Goal: Task Accomplishment & Management: Complete application form

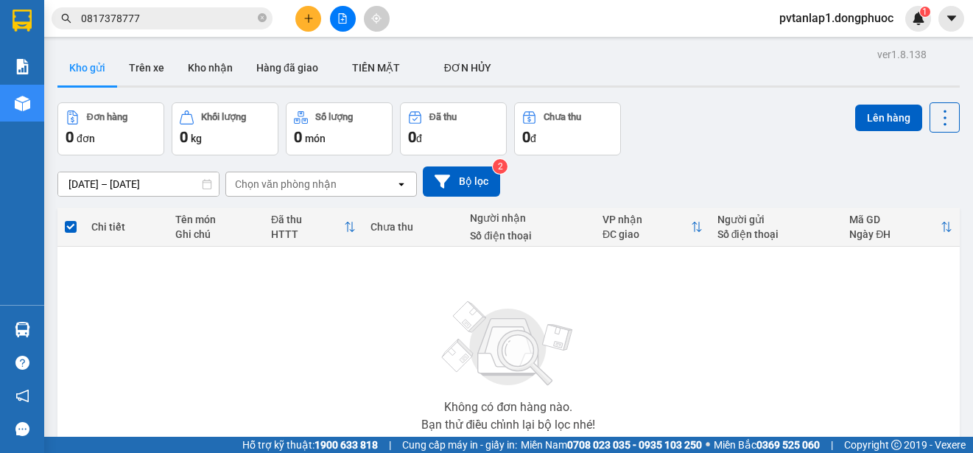
click at [46, 328] on main "ver 1.8.138 Kho gửi Trên xe Kho nhận Hàng đã giao TIỀN MẶT ĐƠN HỦY Đơn hàng 0…" at bounding box center [486, 218] width 973 height 437
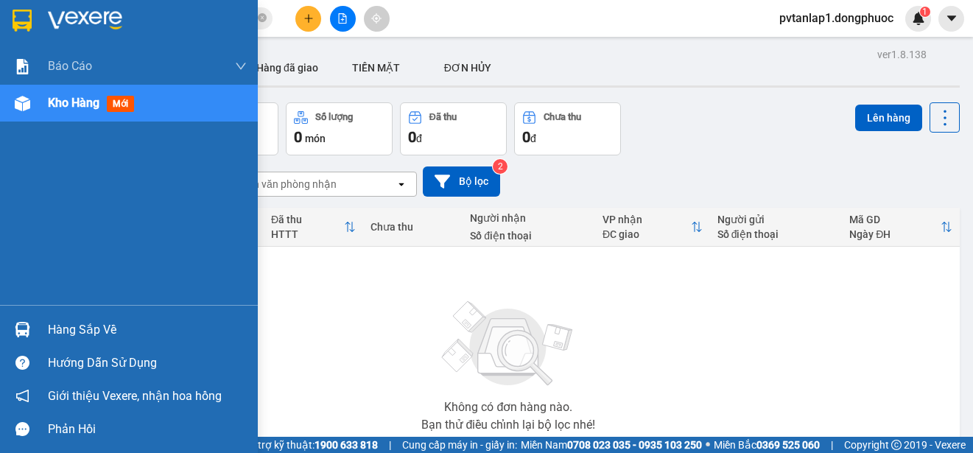
drag, startPoint x: 24, startPoint y: 337, endPoint x: 41, endPoint y: 338, distance: 16.2
click at [24, 338] on div at bounding box center [23, 330] width 26 height 26
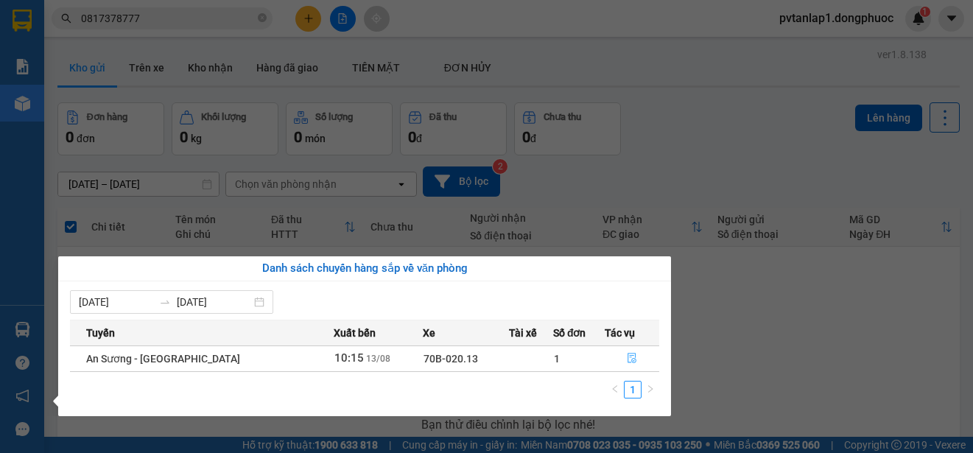
click at [629, 354] on icon "file-done" at bounding box center [632, 359] width 9 height 10
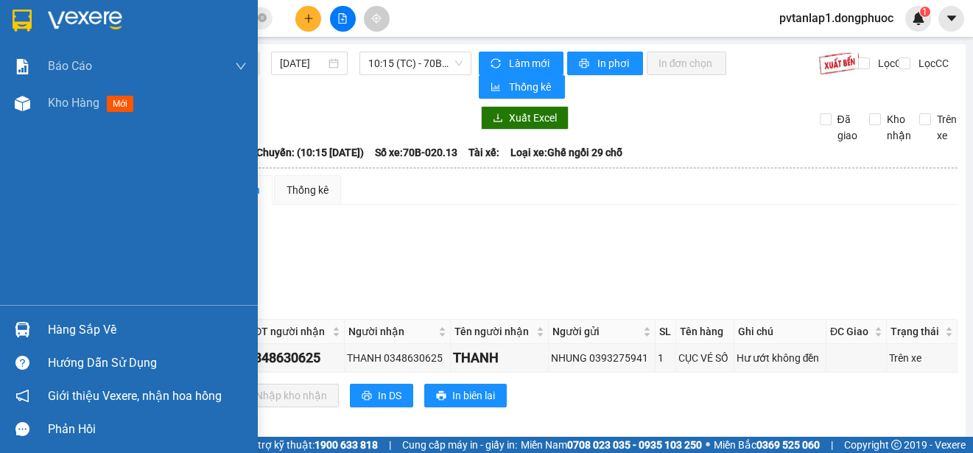
click at [8, 13] on div at bounding box center [129, 24] width 258 height 48
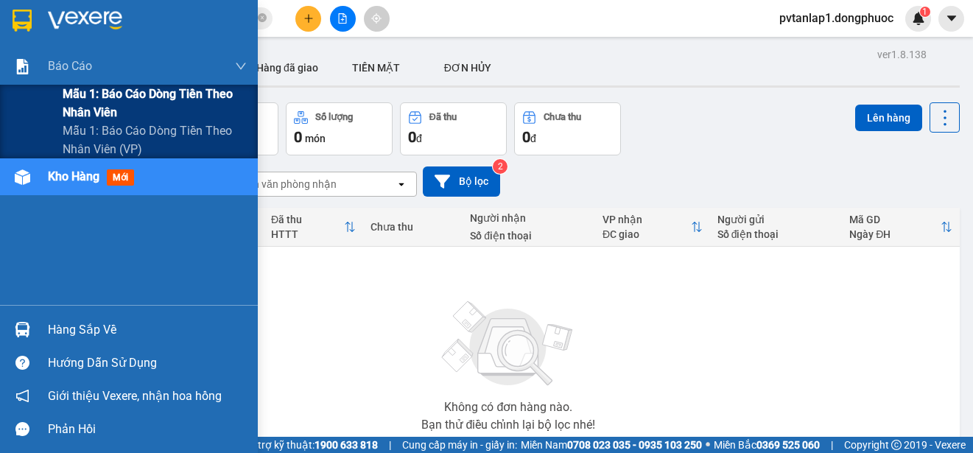
click at [189, 99] on span "Mẫu 1: Báo cáo dòng tiền theo nhân viên" at bounding box center [155, 103] width 184 height 37
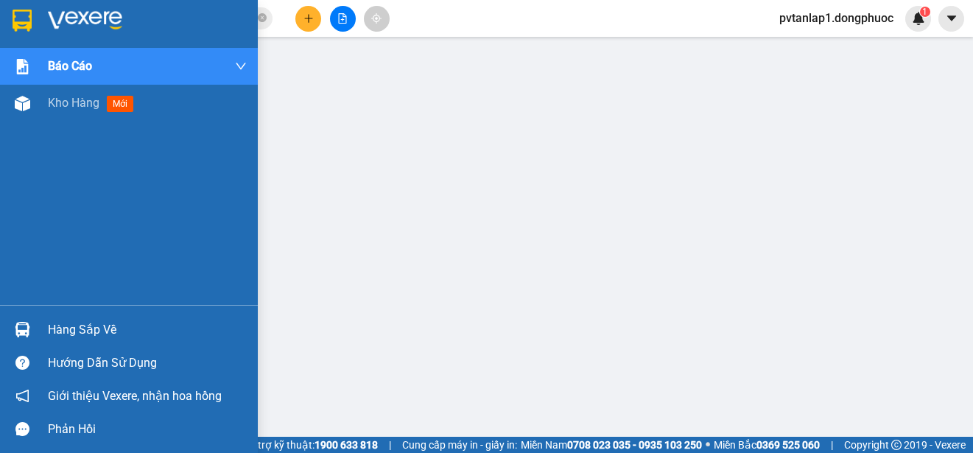
click at [40, 27] on div at bounding box center [129, 24] width 258 height 48
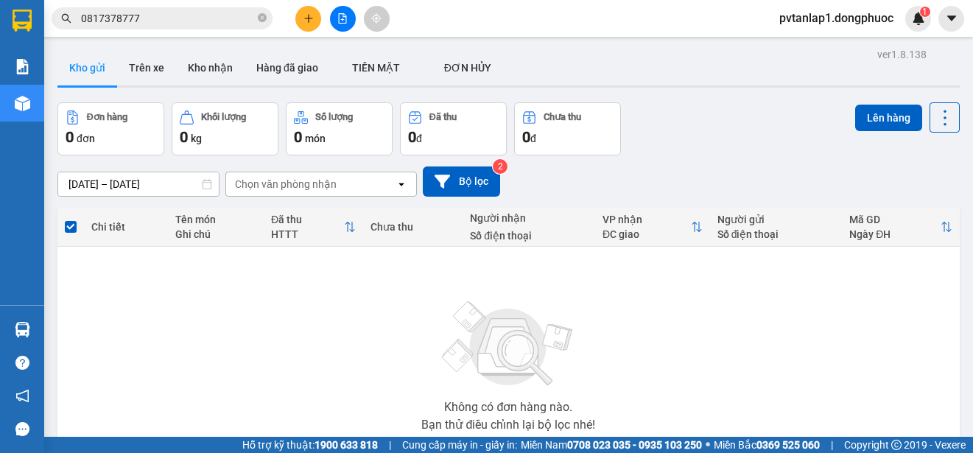
click at [211, 20] on input "0817378777" at bounding box center [168, 18] width 174 height 16
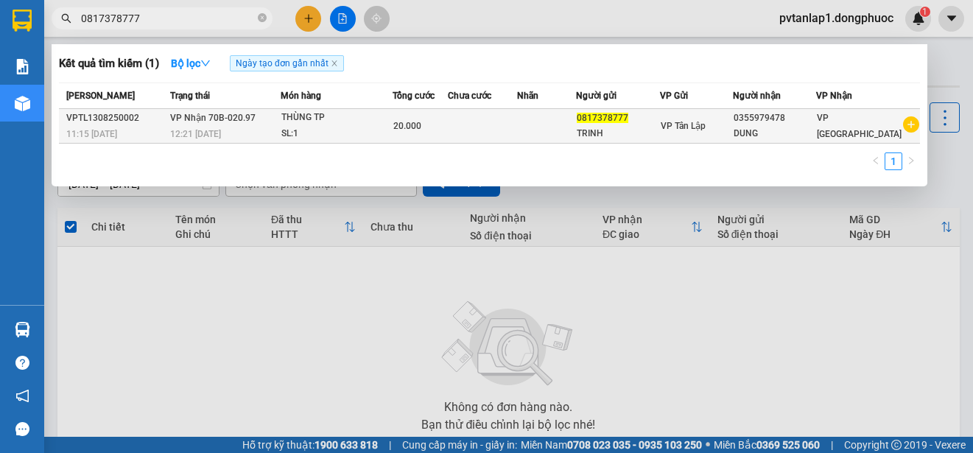
click at [359, 129] on div "SL: 1" at bounding box center [336, 134] width 111 height 16
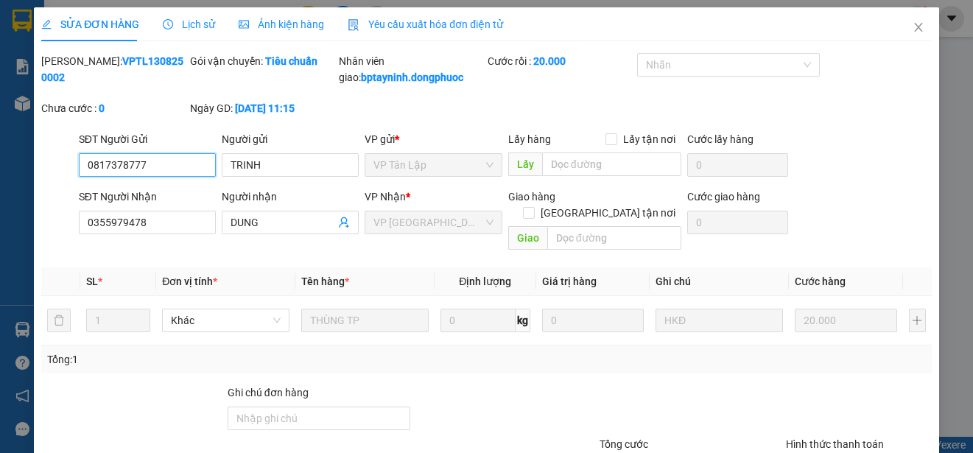
type input "0817378777"
type input "0355979478"
type input "20.000"
click at [211, 26] on div "Lịch sử" at bounding box center [189, 24] width 52 height 16
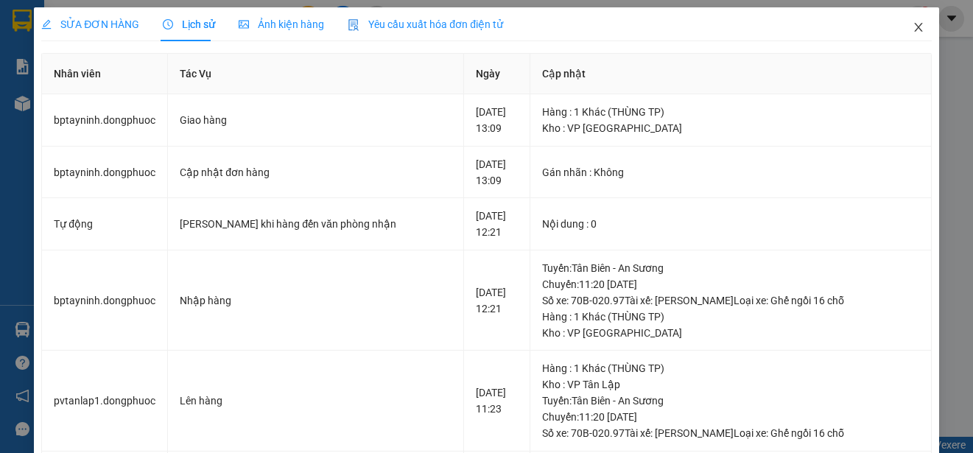
click at [906, 21] on span "Close" at bounding box center [918, 27] width 41 height 41
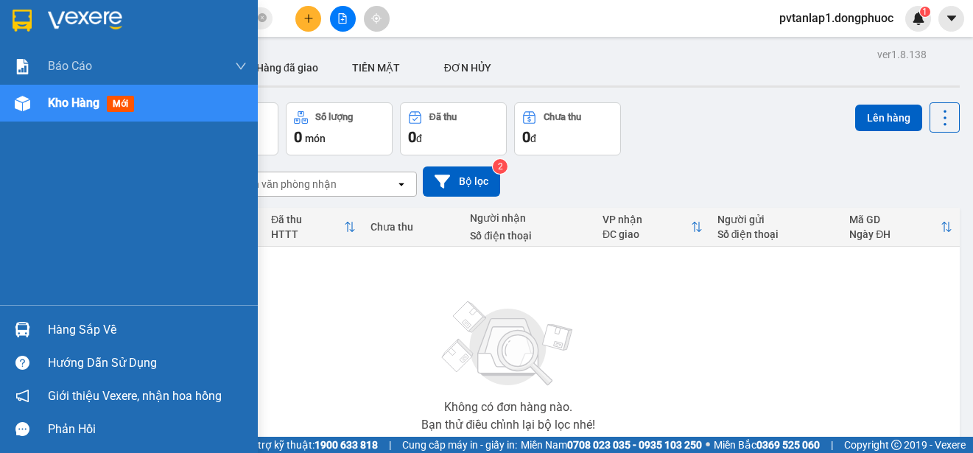
click at [42, 329] on div "Hàng sắp về" at bounding box center [129, 329] width 258 height 33
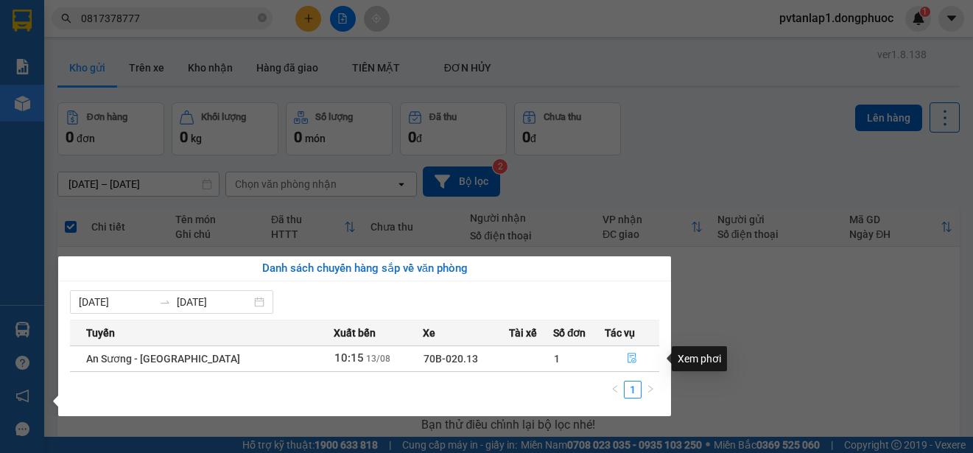
click at [629, 357] on icon "file-done" at bounding box center [632, 358] width 10 height 10
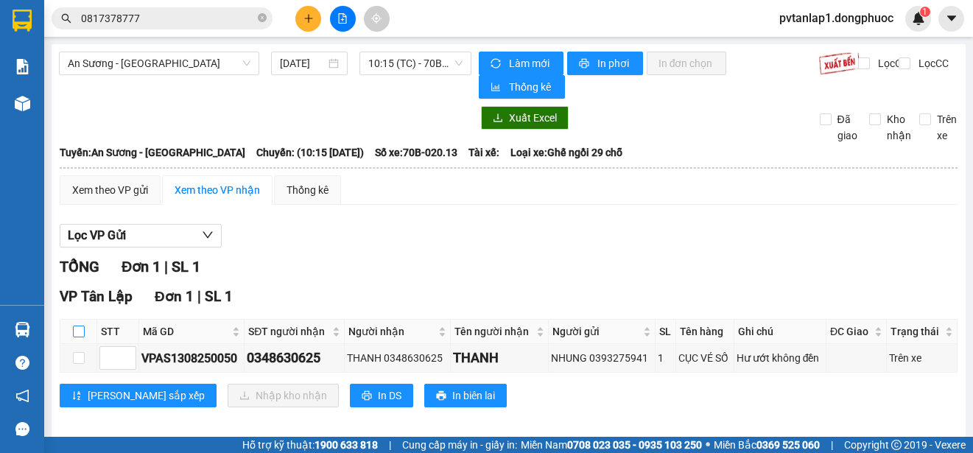
click at [82, 329] on input "checkbox" at bounding box center [79, 332] width 12 height 12
checkbox input "true"
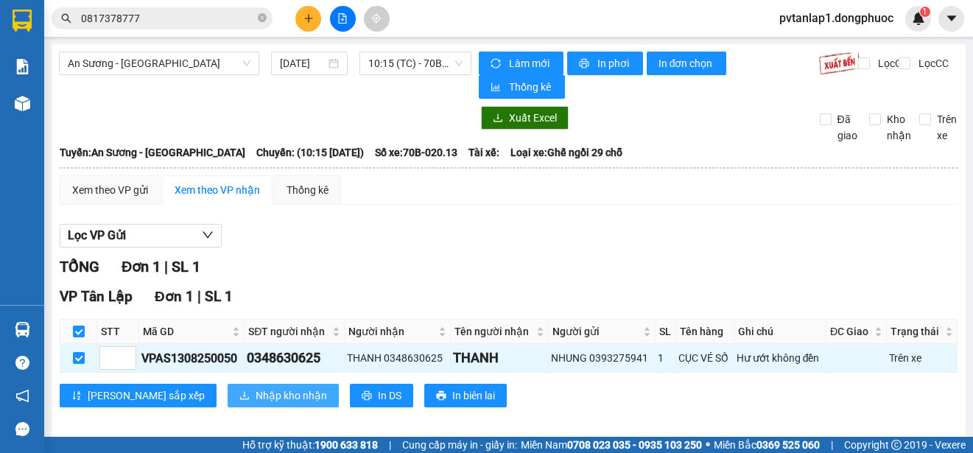
click at [256, 393] on span "Nhập kho nhận" at bounding box center [291, 396] width 71 height 16
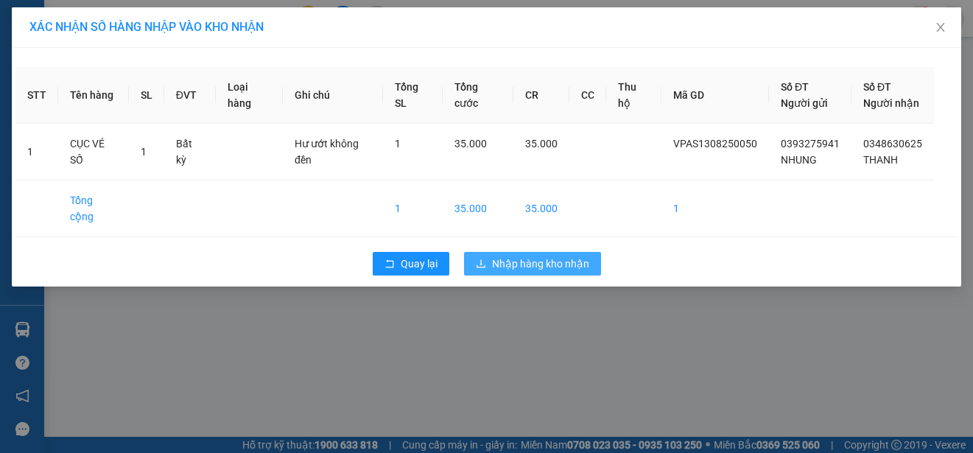
click at [573, 256] on span "Nhập hàng kho nhận" at bounding box center [540, 264] width 97 height 16
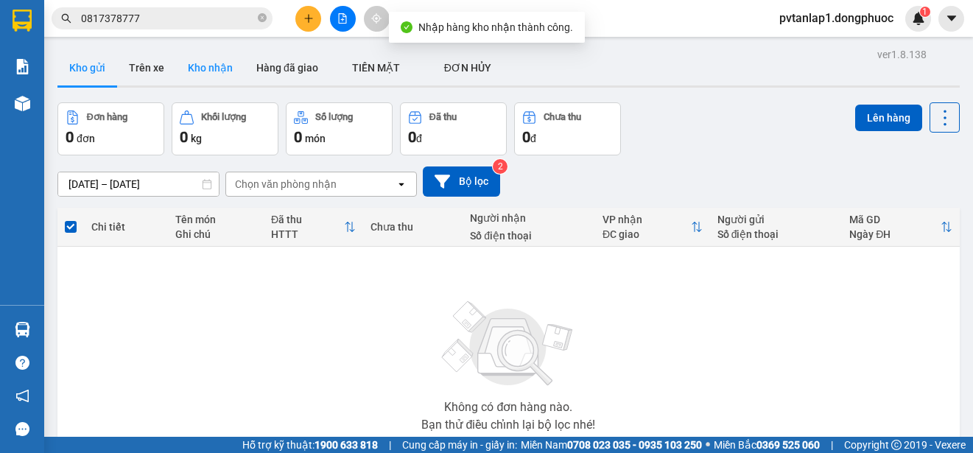
click at [214, 77] on button "Kho nhận" at bounding box center [210, 67] width 69 height 35
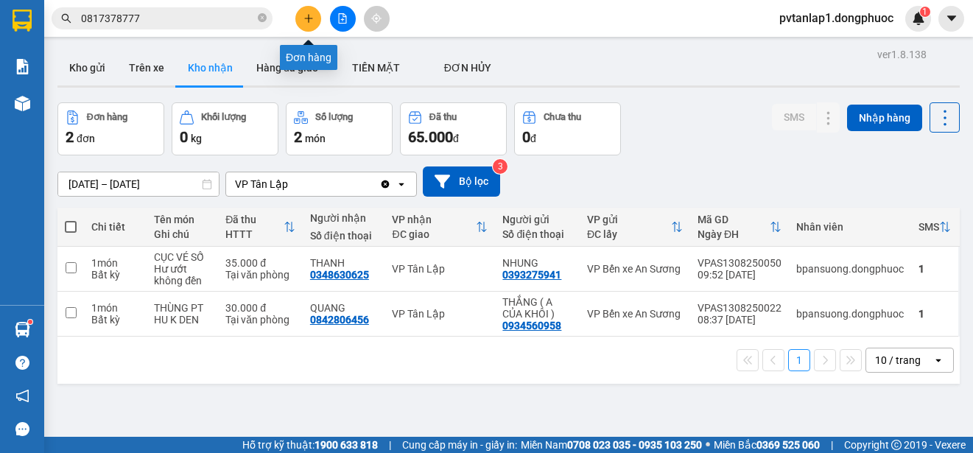
click at [309, 17] on icon "plus" at bounding box center [309, 18] width 10 height 10
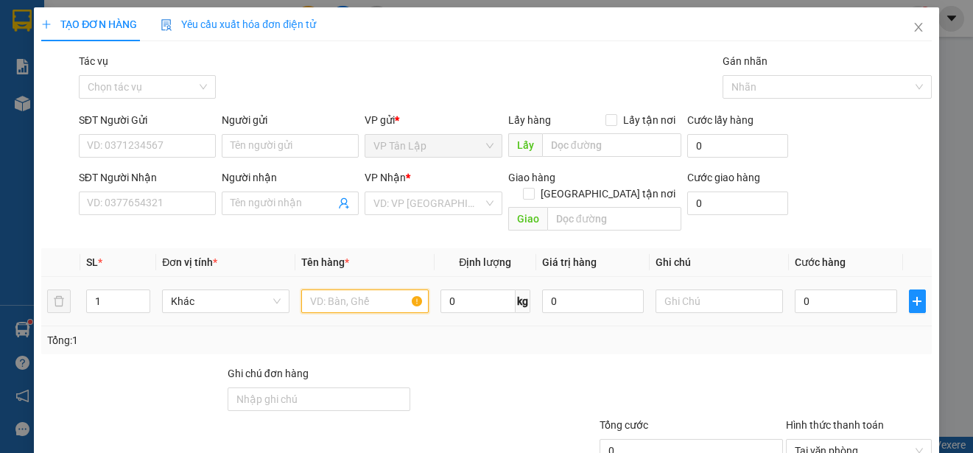
click at [332, 290] on input "text" at bounding box center [364, 302] width 127 height 24
type input "THÙNG XỐP TP ĐÔNG LẠNH"
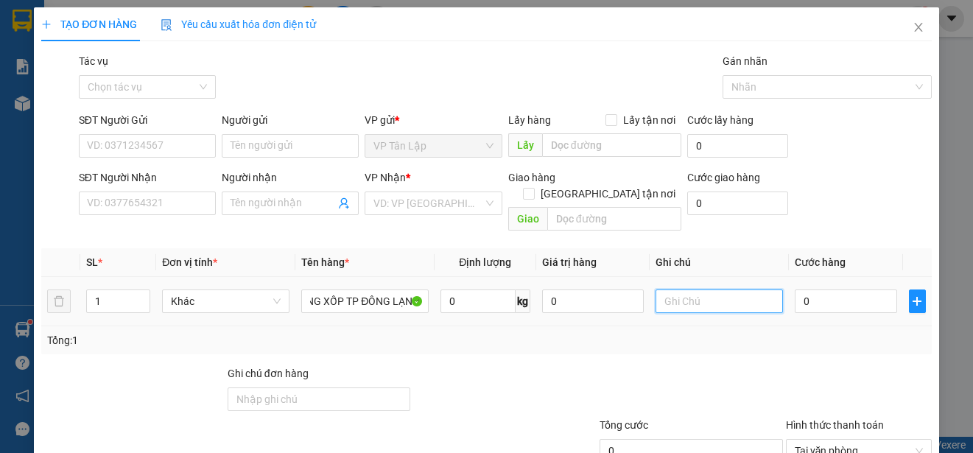
click at [677, 290] on input "text" at bounding box center [719, 302] width 127 height 24
type input "HƯ KHÔNG ĐỀN"
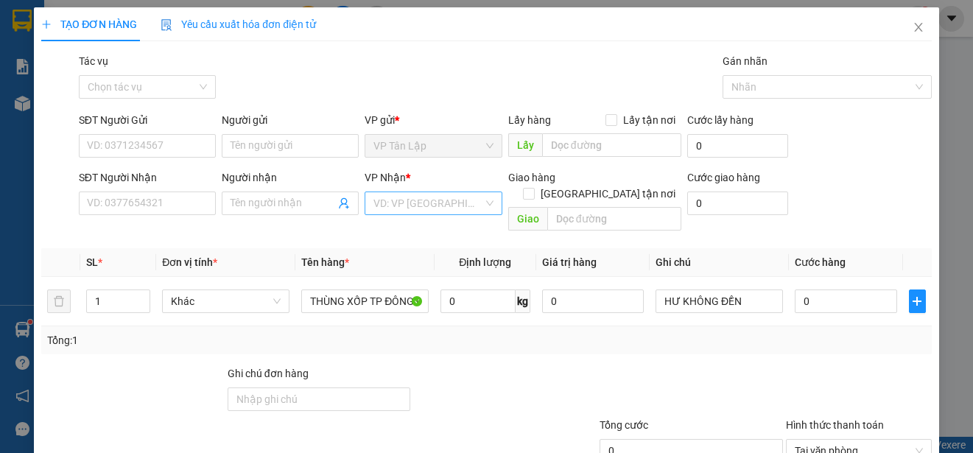
click at [453, 204] on input "search" at bounding box center [428, 203] width 109 height 22
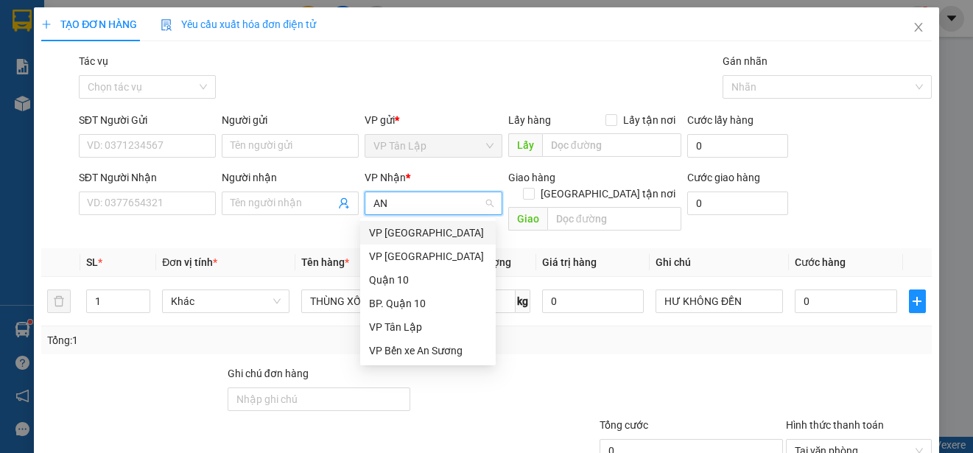
type input "AN S"
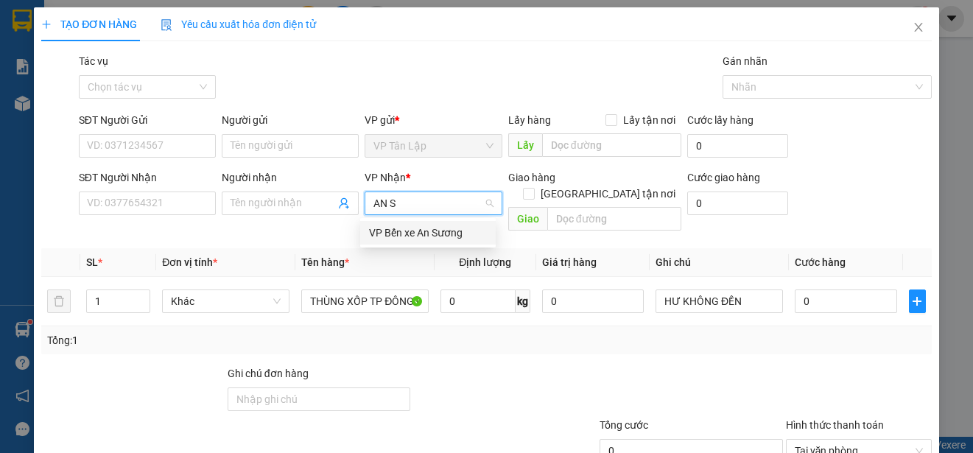
click at [435, 236] on div "VP Bến xe An Sương" at bounding box center [428, 233] width 118 height 16
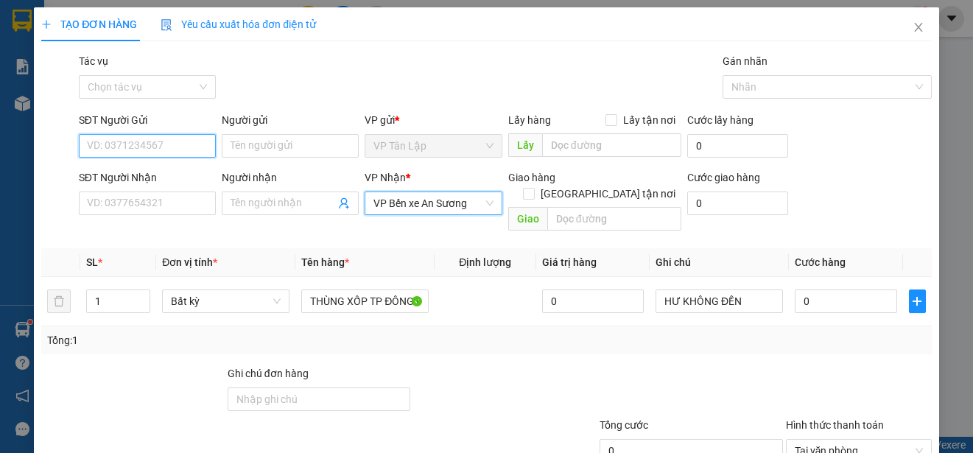
click at [151, 151] on input "SĐT Người Gửi" at bounding box center [147, 146] width 137 height 24
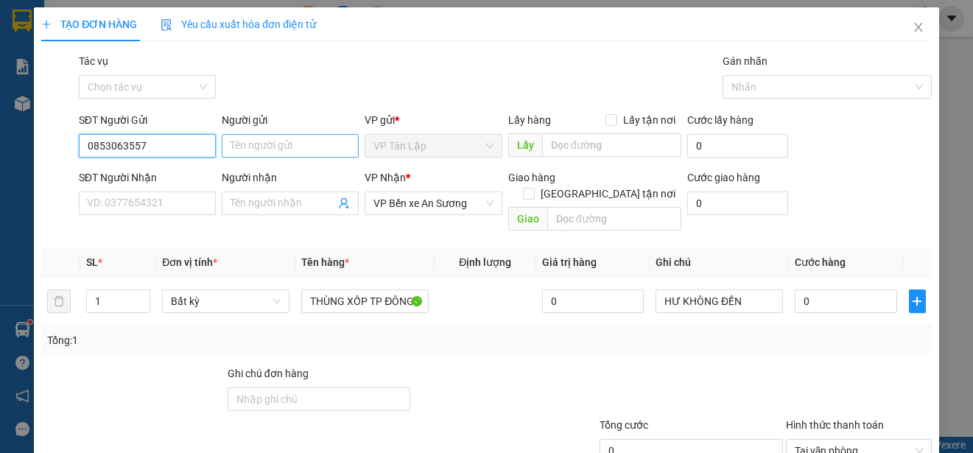
type input "0853063557"
click at [267, 139] on input "Người gửi" at bounding box center [290, 146] width 137 height 24
type input "MÉN"
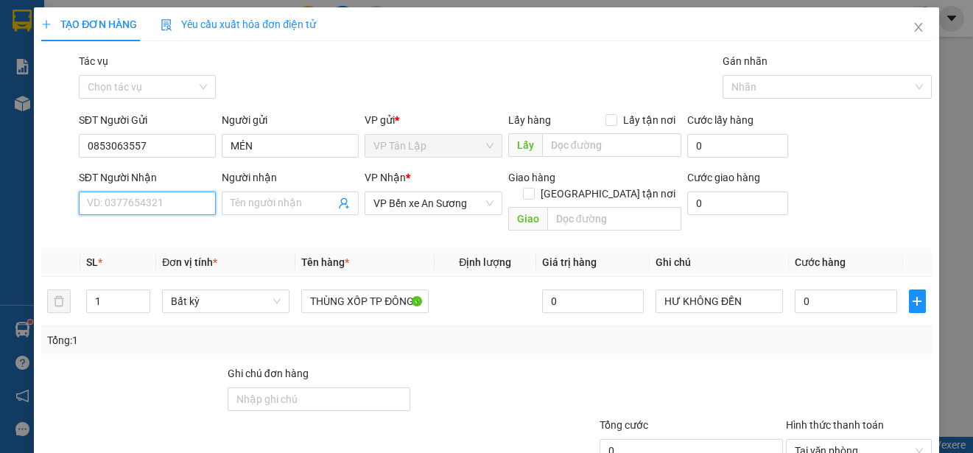
click at [136, 202] on input "SĐT Người Nhận" at bounding box center [147, 204] width 137 height 24
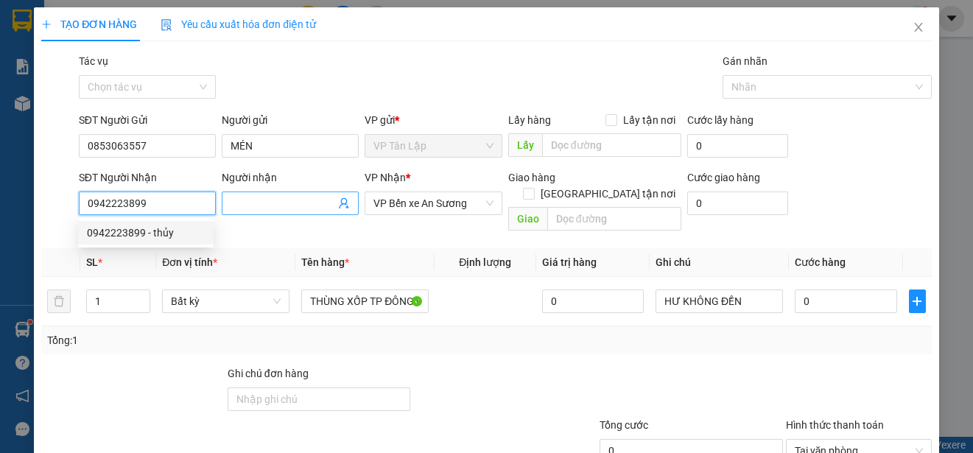
type input "0942223899"
click at [248, 193] on span at bounding box center [290, 204] width 137 height 24
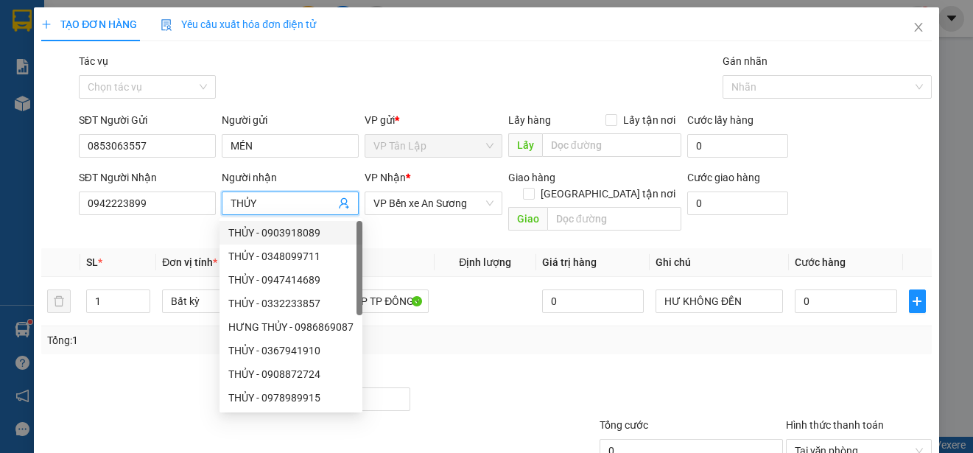
type input "THỦY"
click at [465, 341] on div "Transit Pickup Surcharge Ids Transit Deliver Surcharge Ids Transit Deliver Surc…" at bounding box center [486, 293] width 891 height 480
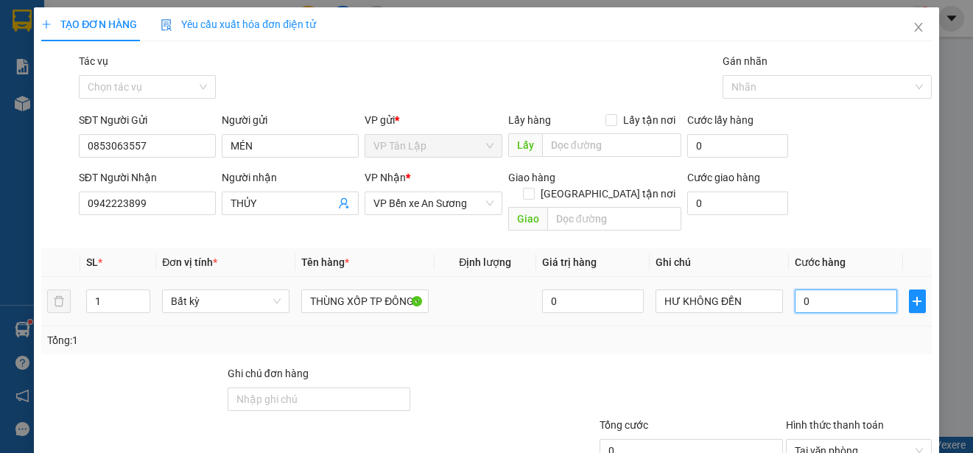
click at [838, 292] on input "0" at bounding box center [846, 302] width 102 height 24
type input "4"
type input "45"
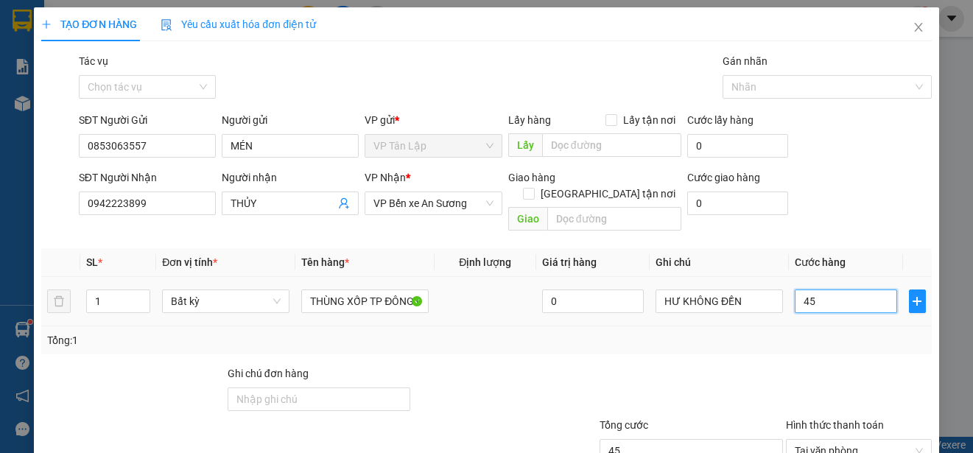
type input "450"
type input "4.500"
type input "45.000"
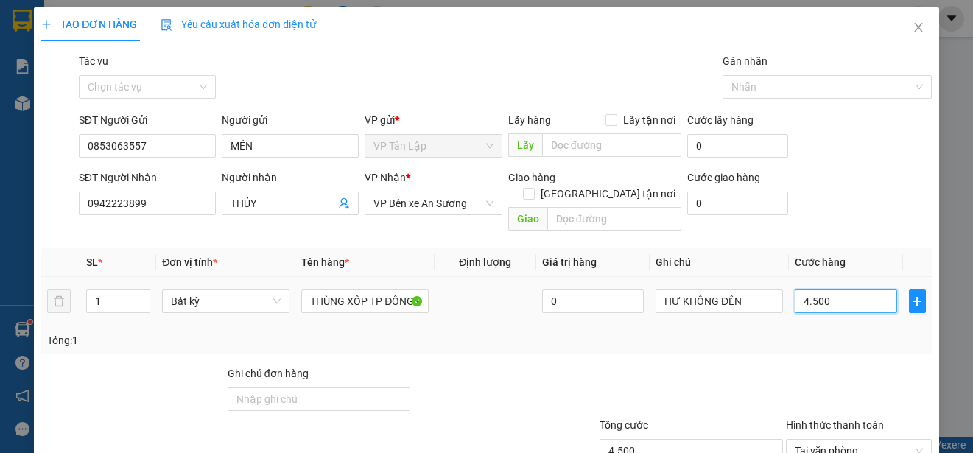
type input "45.000"
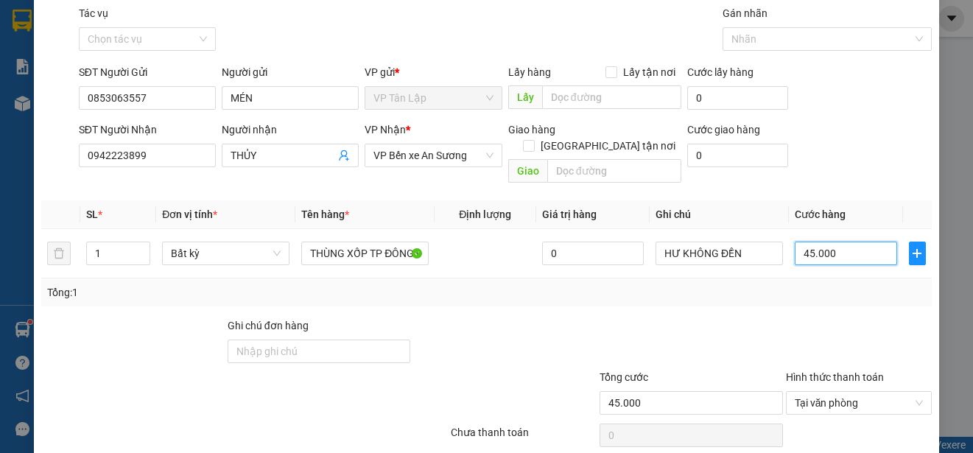
scroll to position [74, 0]
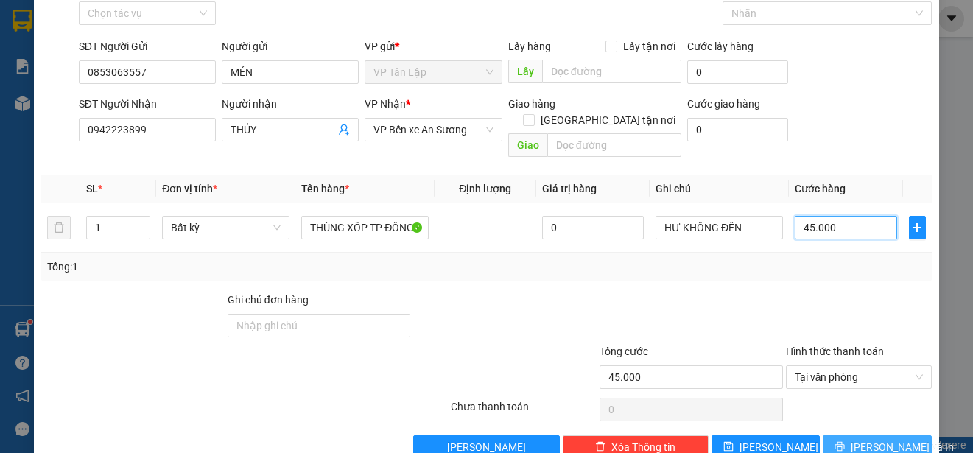
type input "45.000"
click at [900, 435] on button "[PERSON_NAME] và In" at bounding box center [877, 447] width 109 height 24
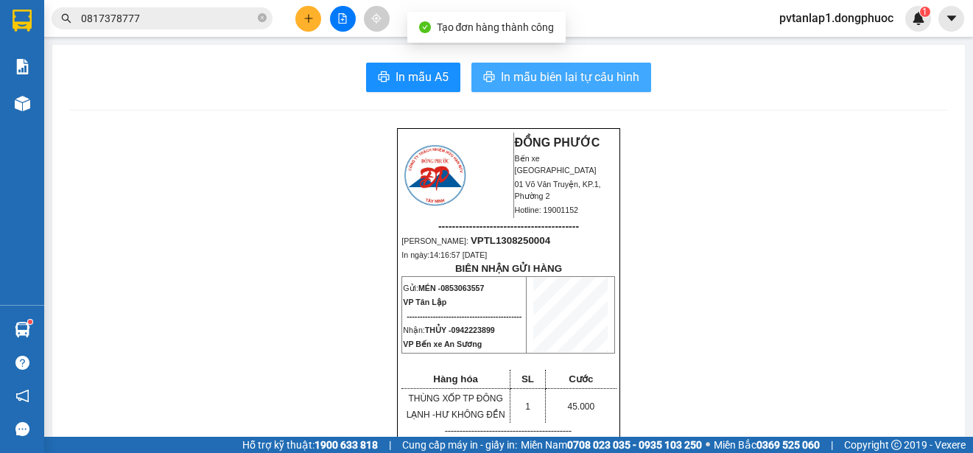
click at [580, 72] on span "In mẫu biên lai tự cấu hình" at bounding box center [570, 77] width 139 height 18
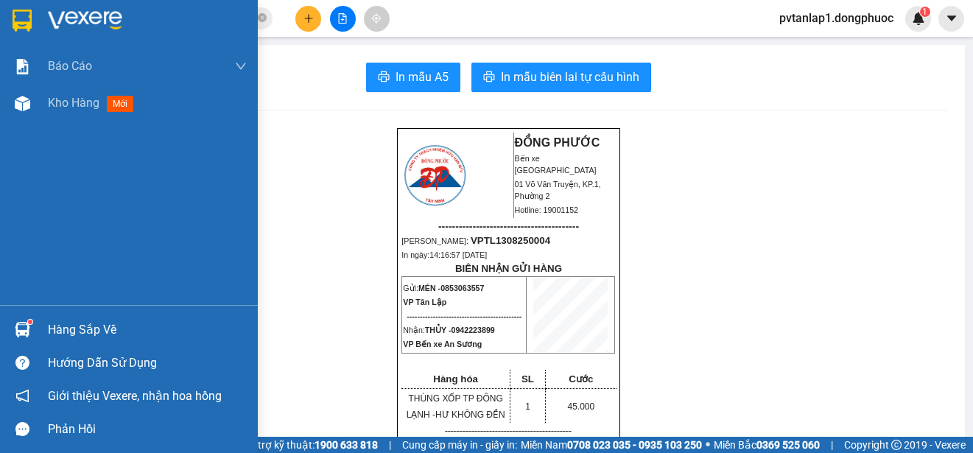
click at [10, 29] on div at bounding box center [23, 20] width 26 height 26
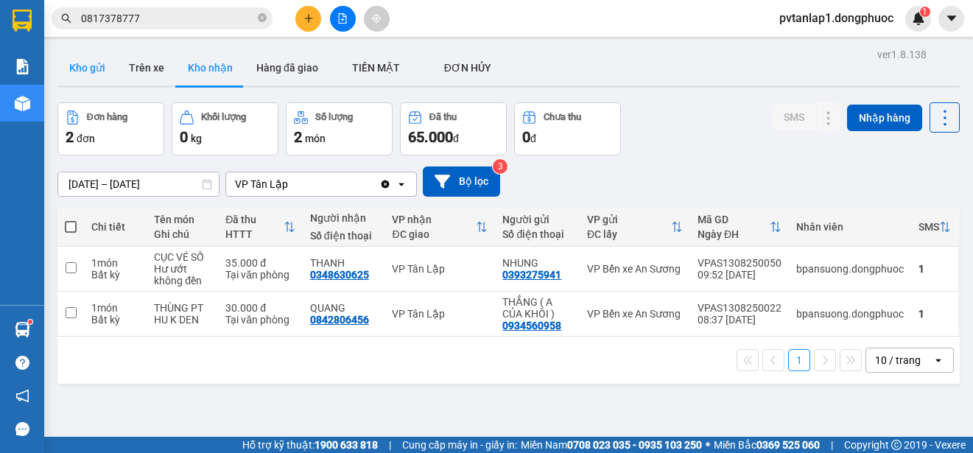
click at [94, 73] on button "Kho gửi" at bounding box center [87, 67] width 60 height 35
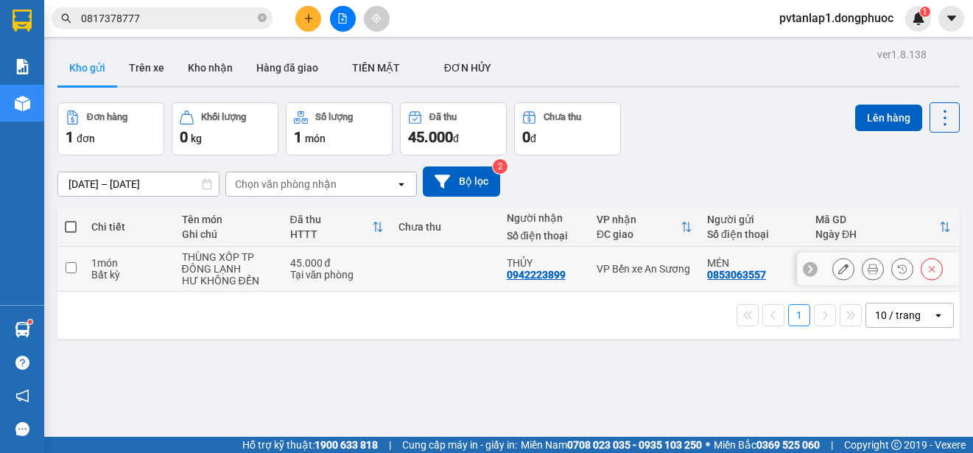
click at [441, 262] on td at bounding box center [445, 269] width 108 height 45
checkbox input "true"
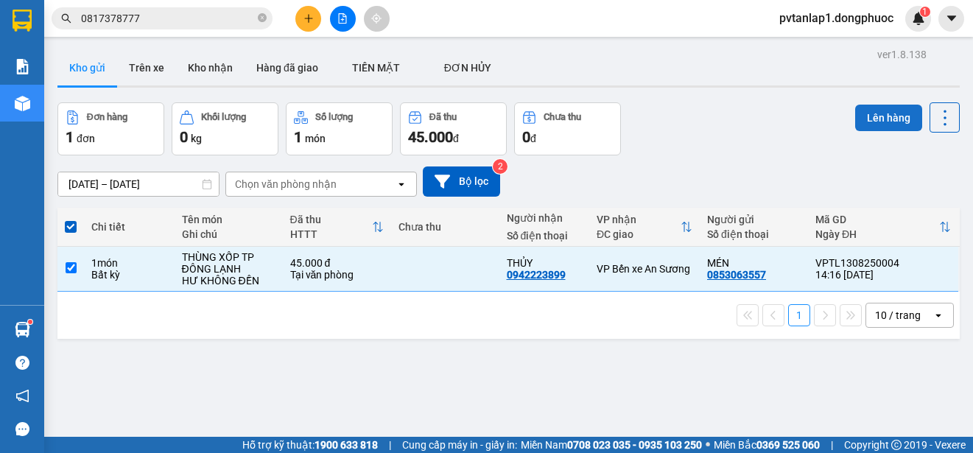
click at [861, 115] on button "Lên hàng" at bounding box center [888, 118] width 67 height 27
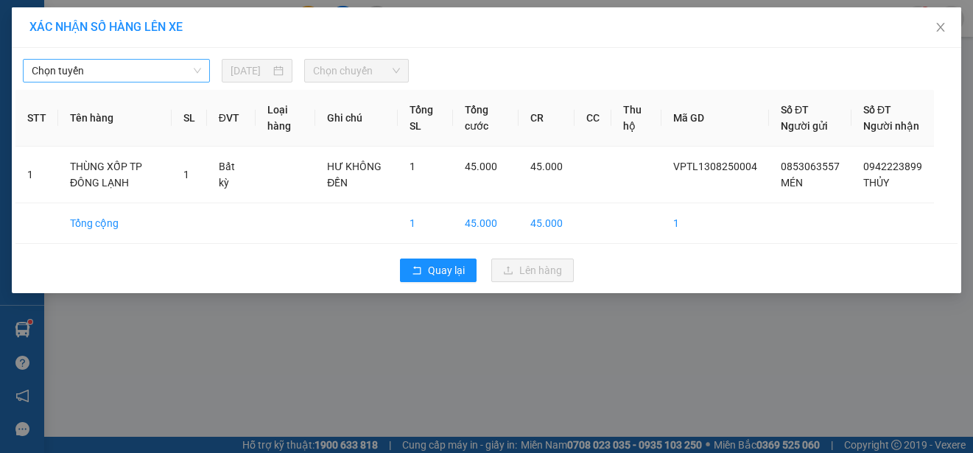
click at [166, 75] on span "Chọn tuyến" at bounding box center [116, 71] width 169 height 22
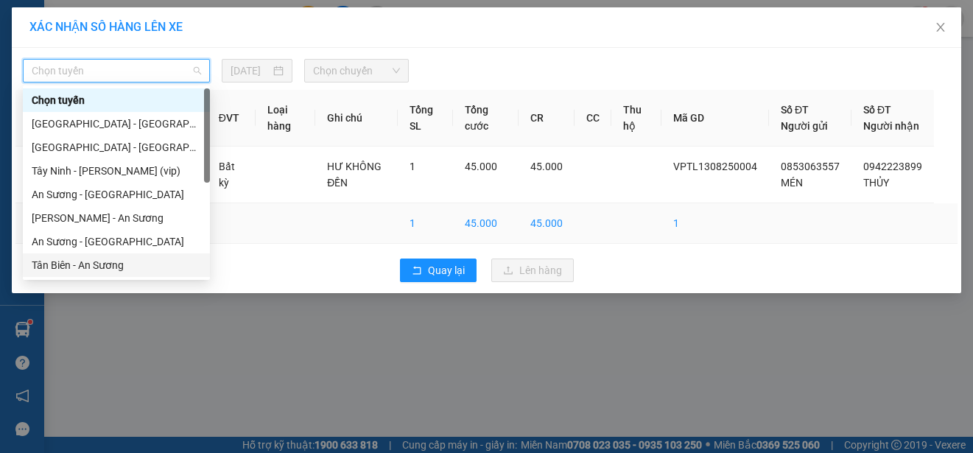
drag, startPoint x: 150, startPoint y: 267, endPoint x: 176, endPoint y: 244, distance: 34.4
click at [151, 264] on div "Tân Biên - An Sương" at bounding box center [116, 265] width 169 height 16
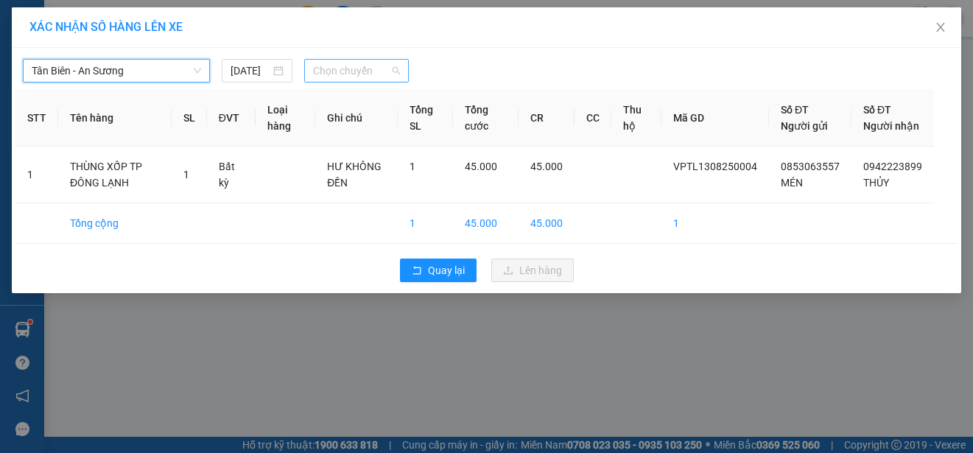
click at [350, 77] on span "Chọn chuyến" at bounding box center [356, 71] width 86 height 22
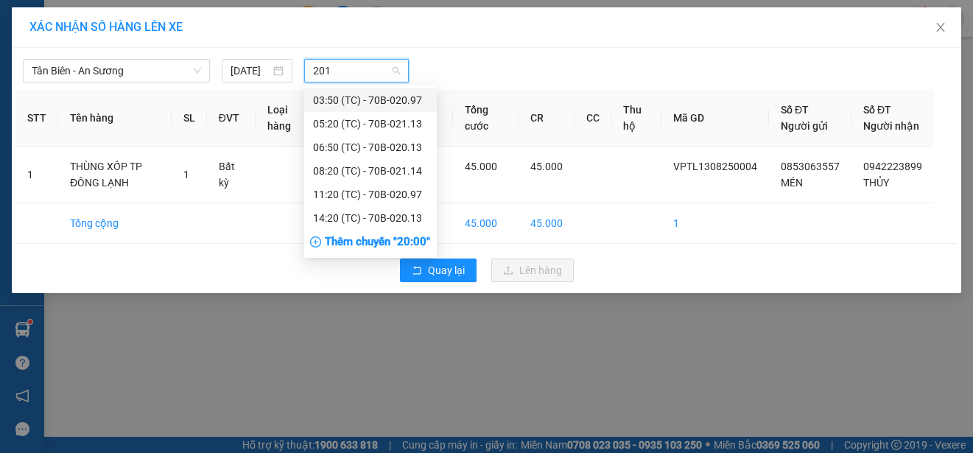
type input "2013"
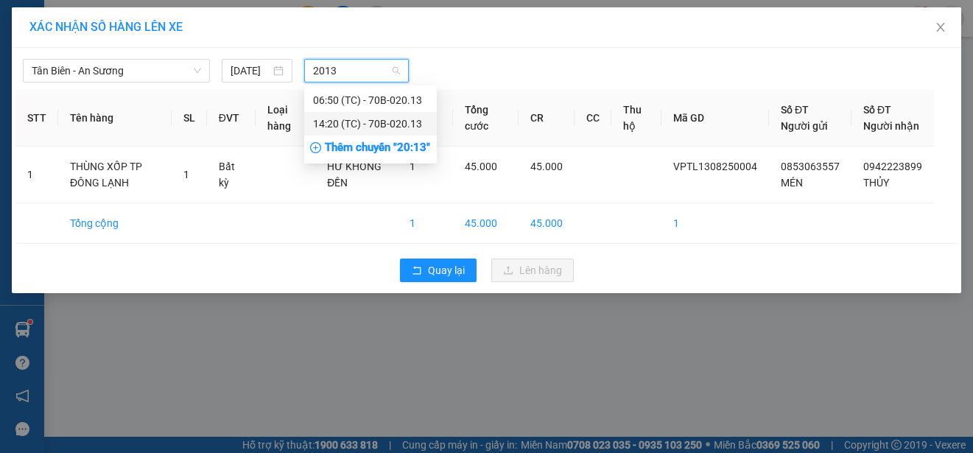
click at [384, 122] on div "14:20 (TC) - 70B-020.13" at bounding box center [370, 124] width 115 height 16
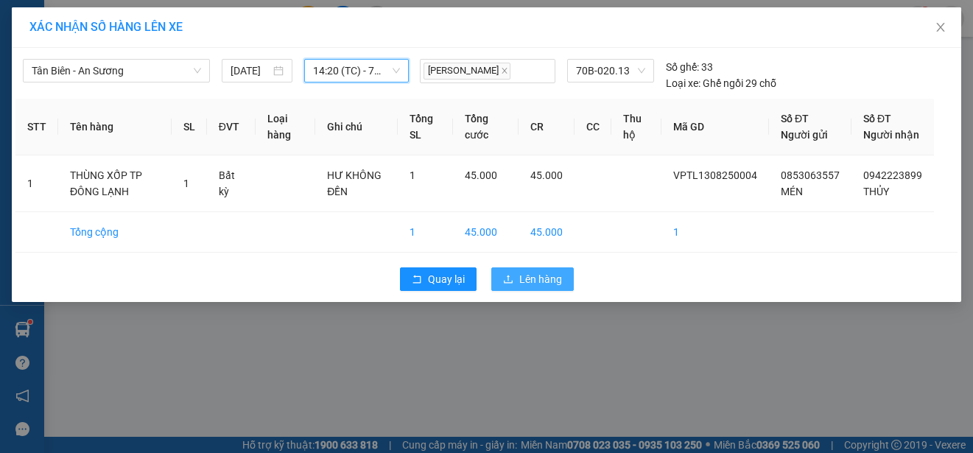
click at [533, 287] on span "Lên hàng" at bounding box center [540, 279] width 43 height 16
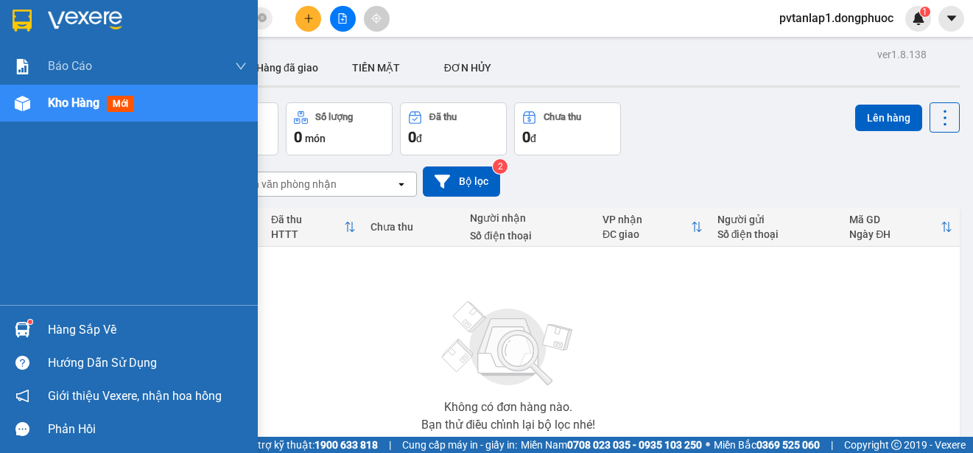
click at [23, 14] on img at bounding box center [22, 21] width 19 height 22
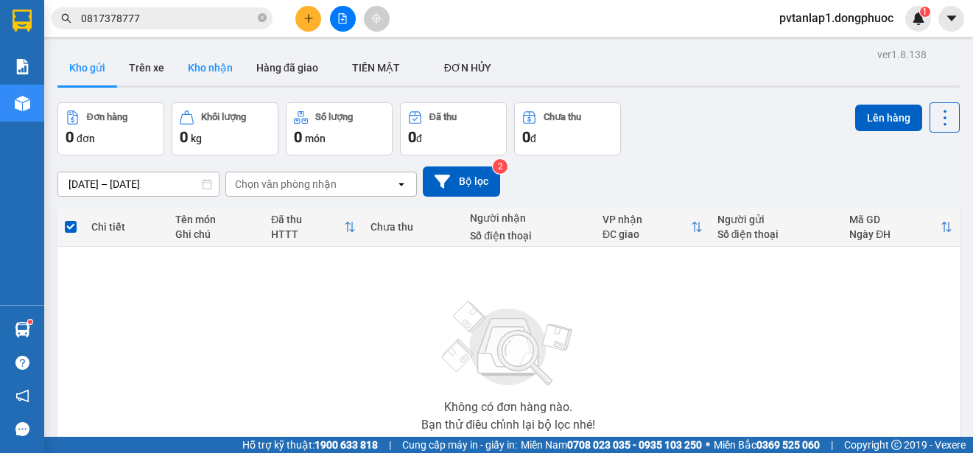
click at [232, 71] on button "Kho nhận" at bounding box center [210, 67] width 69 height 35
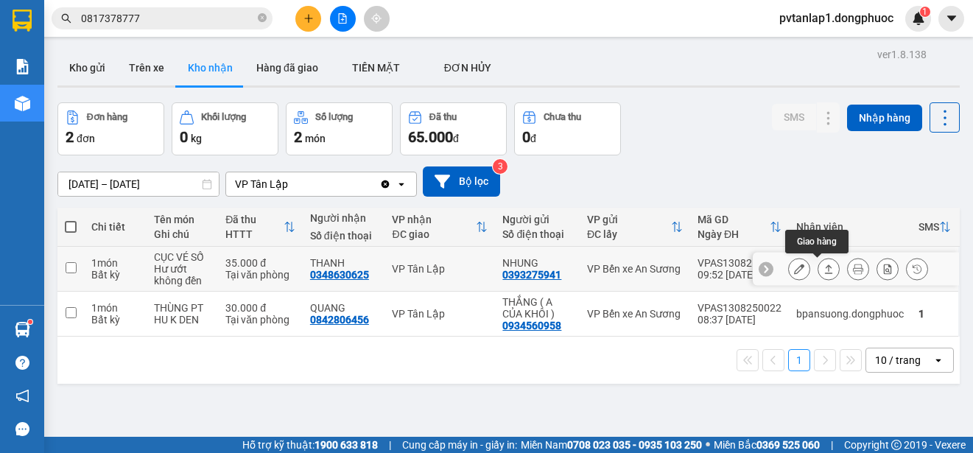
click at [824, 274] on icon at bounding box center [829, 269] width 10 height 10
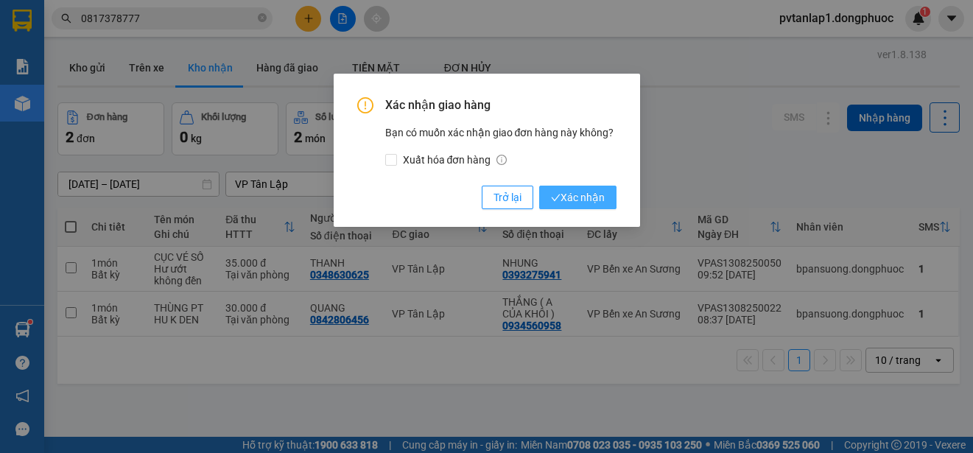
click at [582, 194] on span "Xác nhận" at bounding box center [578, 197] width 54 height 16
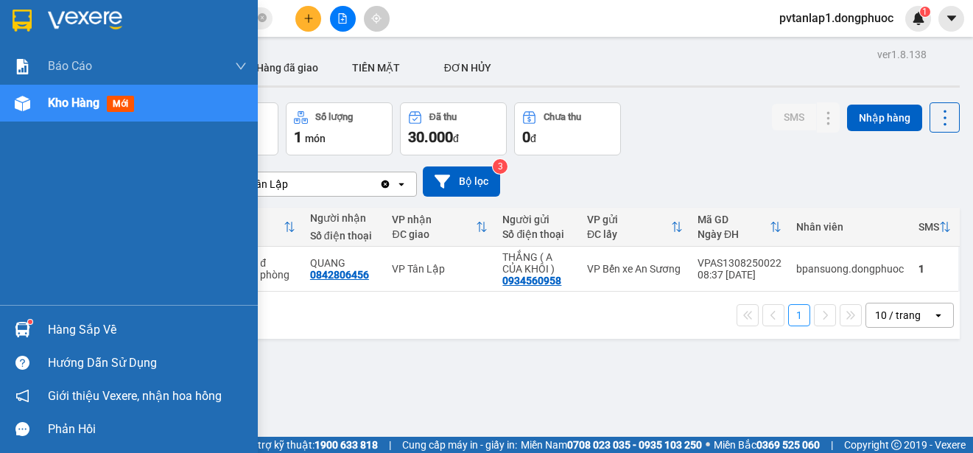
click at [53, 337] on div "Hàng sắp về" at bounding box center [147, 330] width 199 height 22
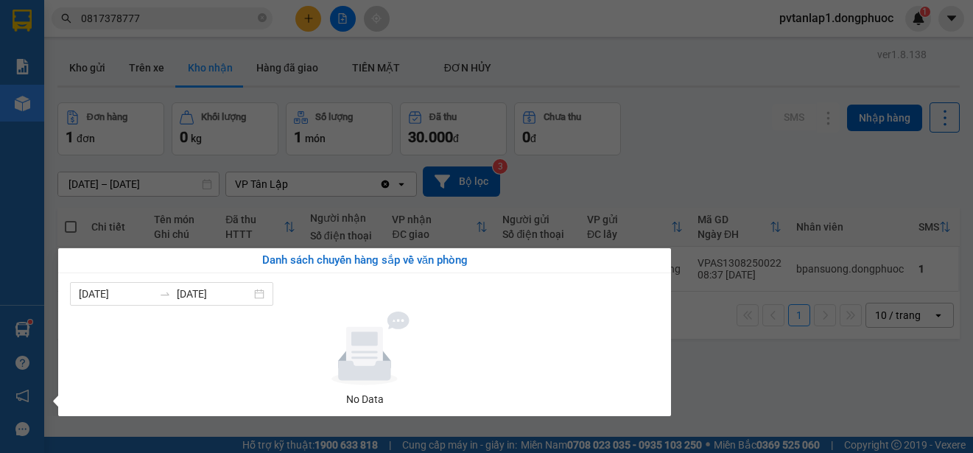
click at [0, 318] on div "Báo cáo Mẫu 1: Báo cáo dòng tiền theo nhân viên Mẫu 1: Báo cáo dòng tiền theo n…" at bounding box center [22, 226] width 44 height 453
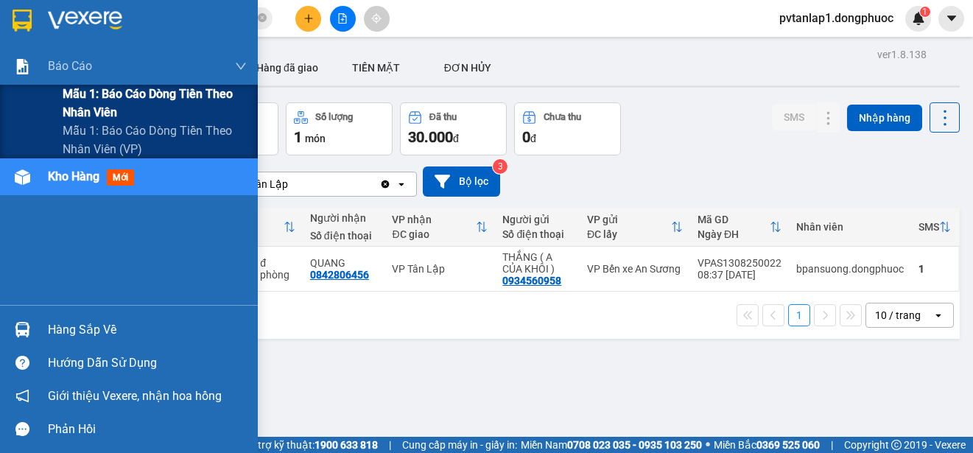
click at [149, 91] on span "Mẫu 1: Báo cáo dòng tiền theo nhân viên" at bounding box center [155, 103] width 184 height 37
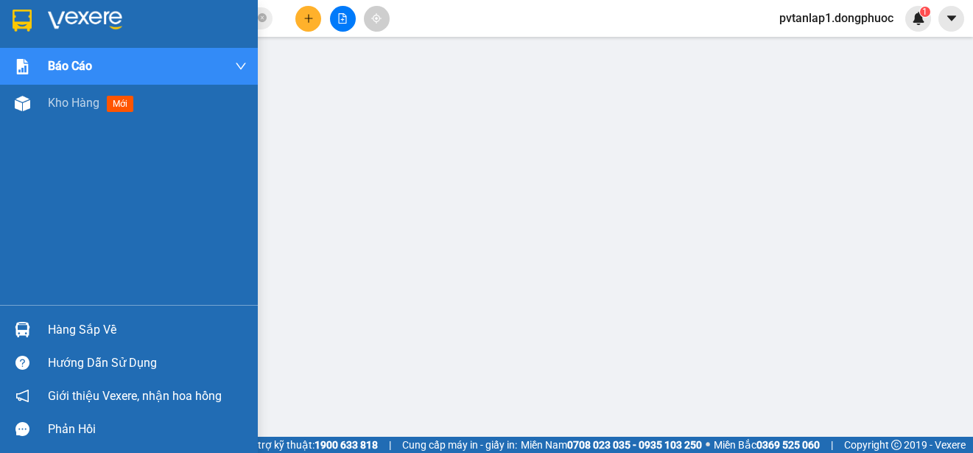
click at [45, 333] on div "Hàng sắp về" at bounding box center [129, 329] width 258 height 33
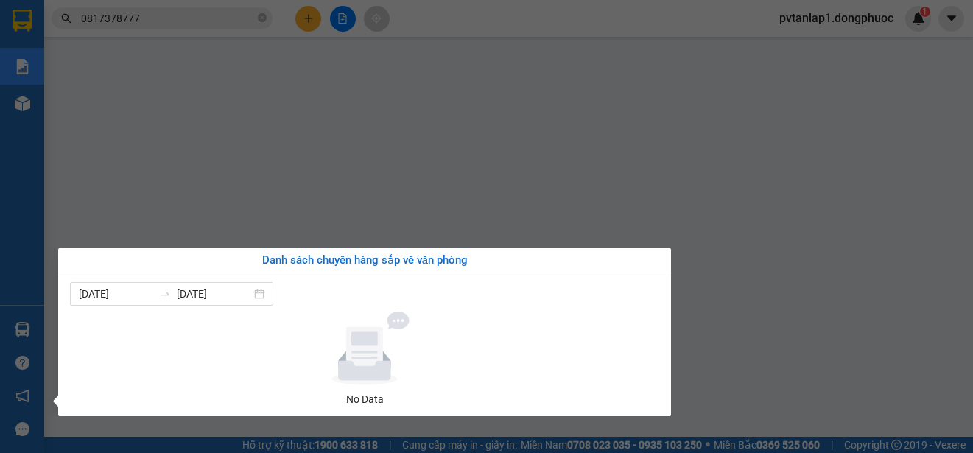
click at [45, 332] on section "Kết quả tìm kiếm ( 1 ) Bộ lọc Ngày tạo đơn gần nhất Mã ĐH Trạng thái Món hàng T…" at bounding box center [486, 226] width 973 height 453
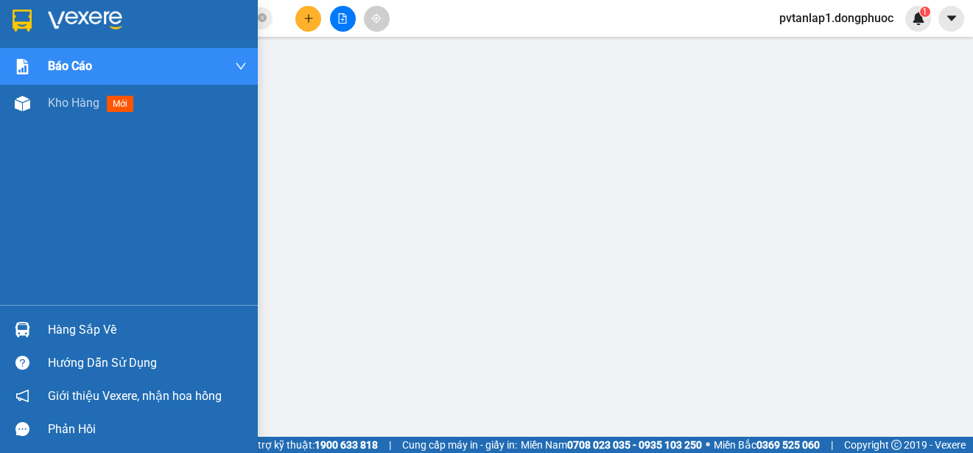
click at [13, 15] on img at bounding box center [22, 21] width 19 height 22
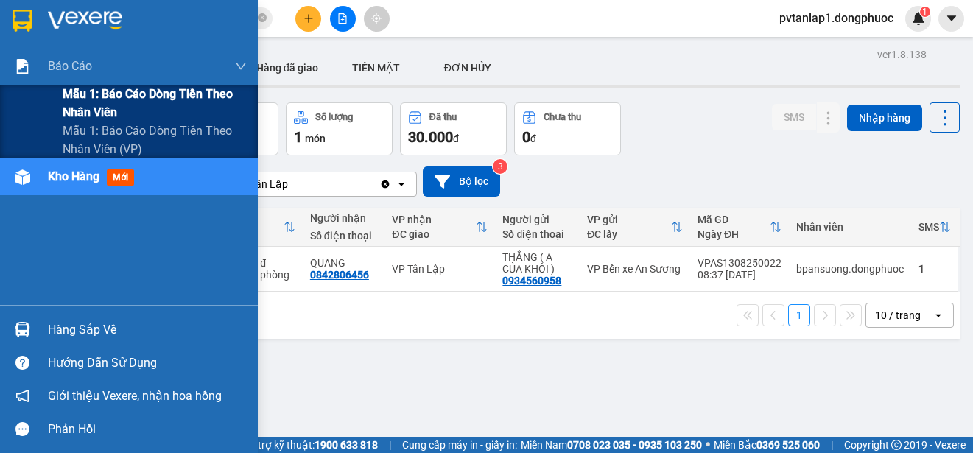
click at [133, 99] on span "Mẫu 1: Báo cáo dòng tiền theo nhân viên" at bounding box center [155, 103] width 184 height 37
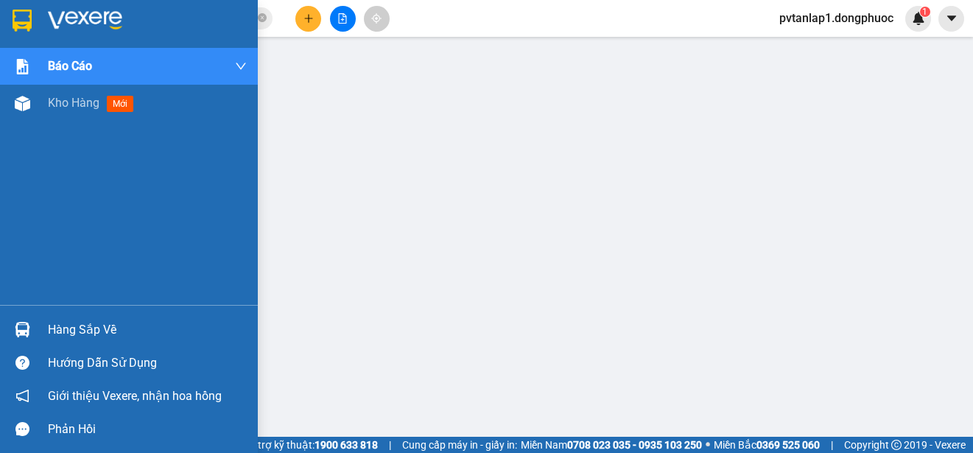
drag, startPoint x: 33, startPoint y: 283, endPoint x: 33, endPoint y: 296, distance: 13.3
click at [33, 286] on div "Báo cáo Mẫu 1: Báo cáo dòng tiền theo nhân viên Mẫu 1: Báo cáo dòng tiền theo n…" at bounding box center [129, 176] width 258 height 257
click at [43, 326] on div "Hàng sắp về" at bounding box center [129, 329] width 258 height 33
click at [29, 18] on img at bounding box center [22, 21] width 19 height 22
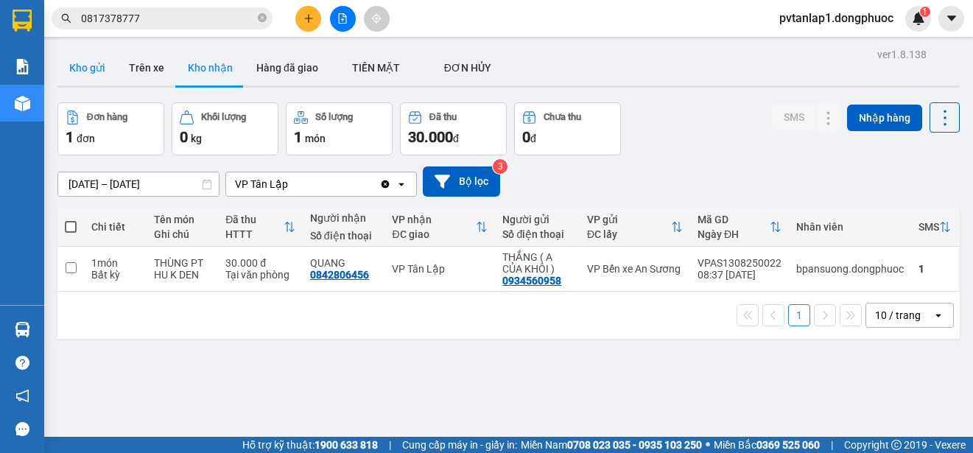
click at [98, 72] on button "Kho gửi" at bounding box center [87, 67] width 60 height 35
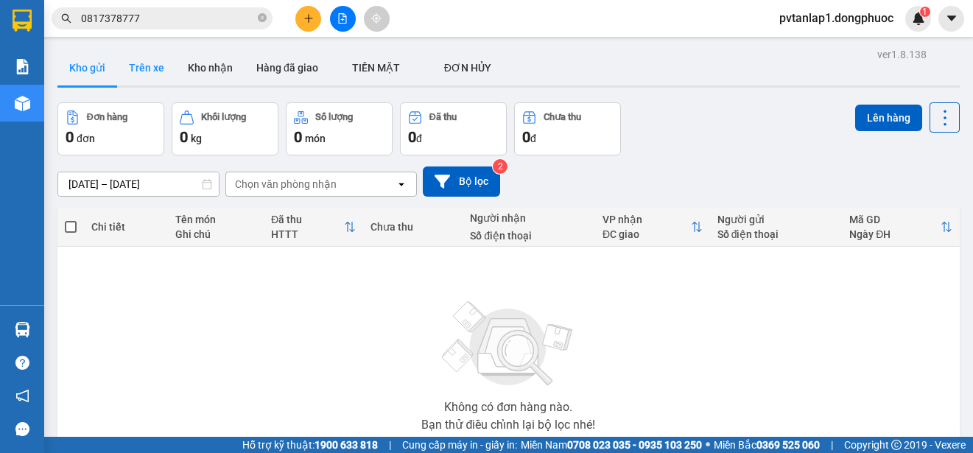
click at [147, 70] on button "Trên xe" at bounding box center [146, 67] width 59 height 35
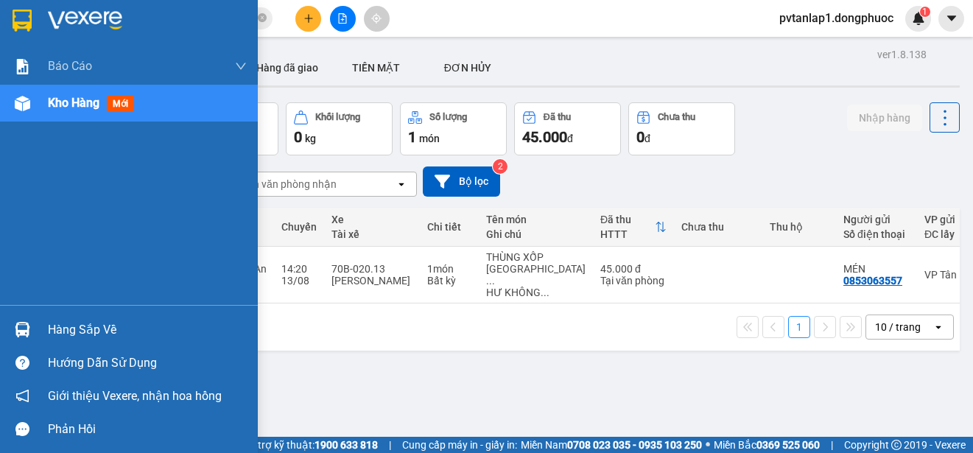
click at [45, 336] on div "Hàng sắp về" at bounding box center [129, 329] width 258 height 33
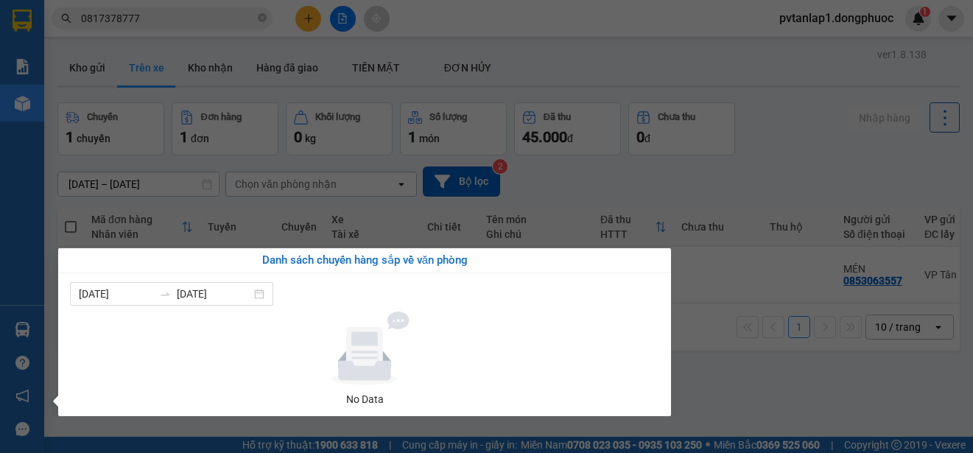
click at [838, 385] on section "Kết quả tìm kiếm ( 1 ) Bộ lọc Ngày tạo đơn gần nhất Mã ĐH Trạng thái Món hàng T…" at bounding box center [486, 226] width 973 height 453
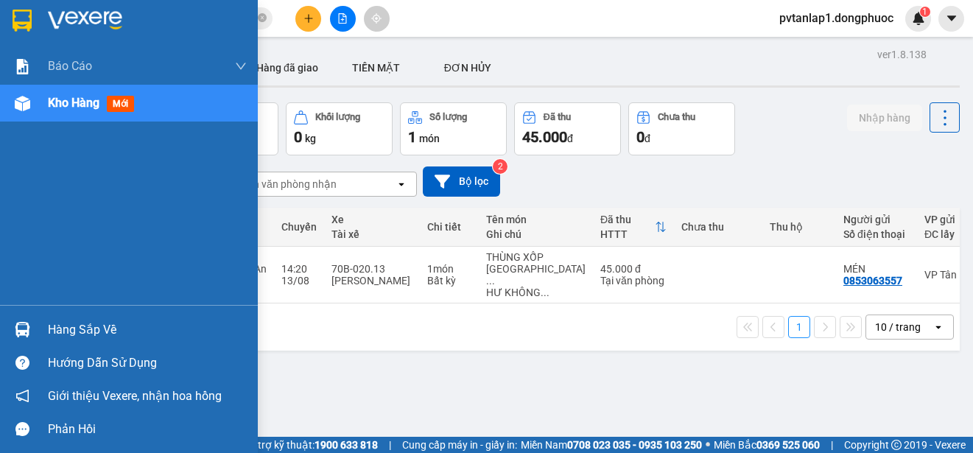
click at [173, 327] on div "Hàng sắp về" at bounding box center [147, 330] width 199 height 22
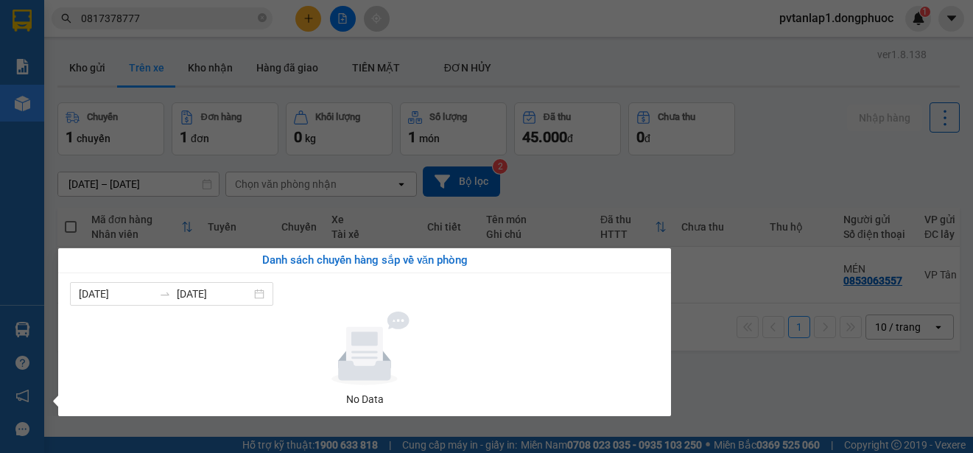
click at [682, 158] on section "Kết quả tìm kiếm ( 1 ) Bộ lọc Ngày tạo đơn gần nhất Mã ĐH Trạng thái Món hàng T…" at bounding box center [486, 226] width 973 height 453
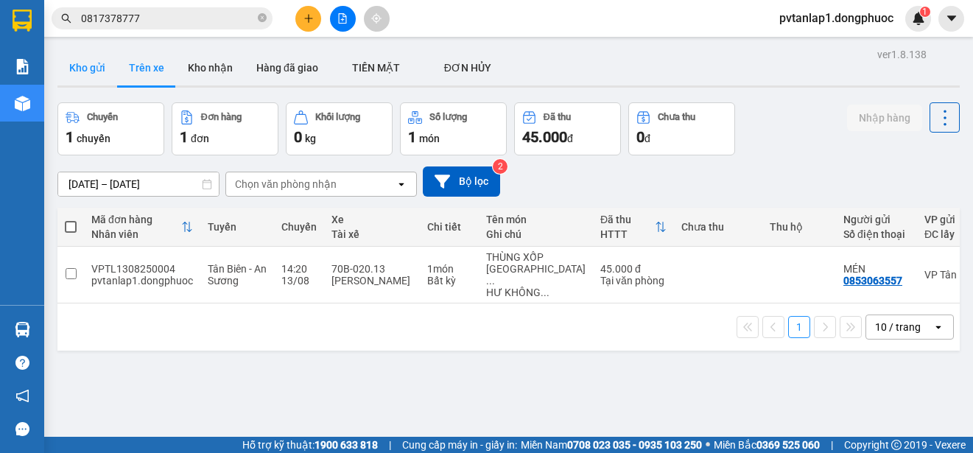
click at [74, 71] on button "Kho gửi" at bounding box center [87, 67] width 60 height 35
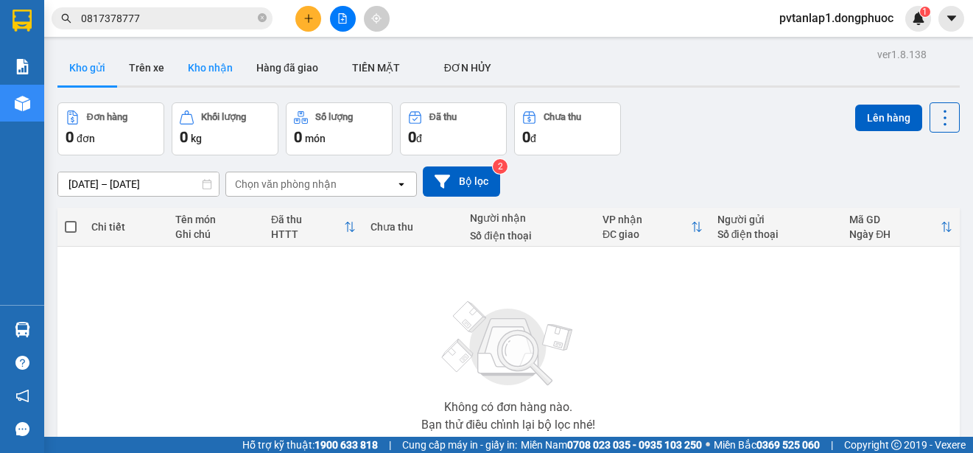
click at [214, 67] on button "Kho nhận" at bounding box center [210, 67] width 69 height 35
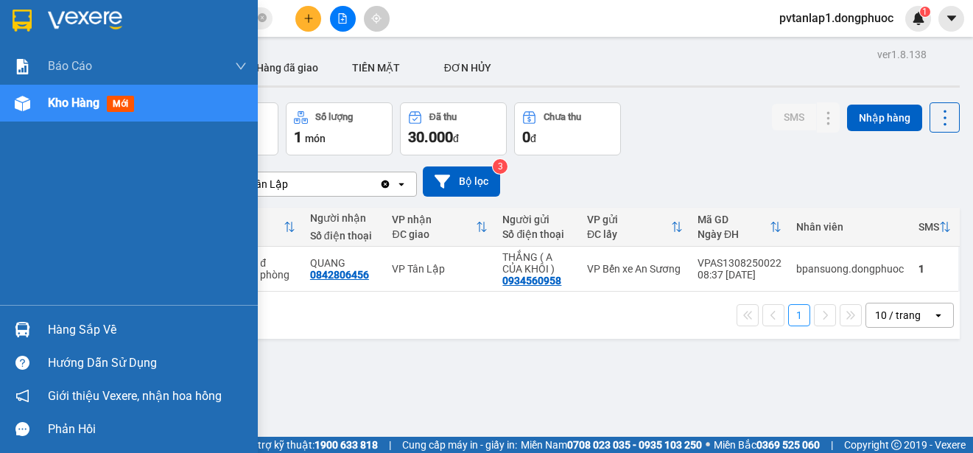
click at [60, 334] on div "Hàng sắp về" at bounding box center [147, 330] width 199 height 22
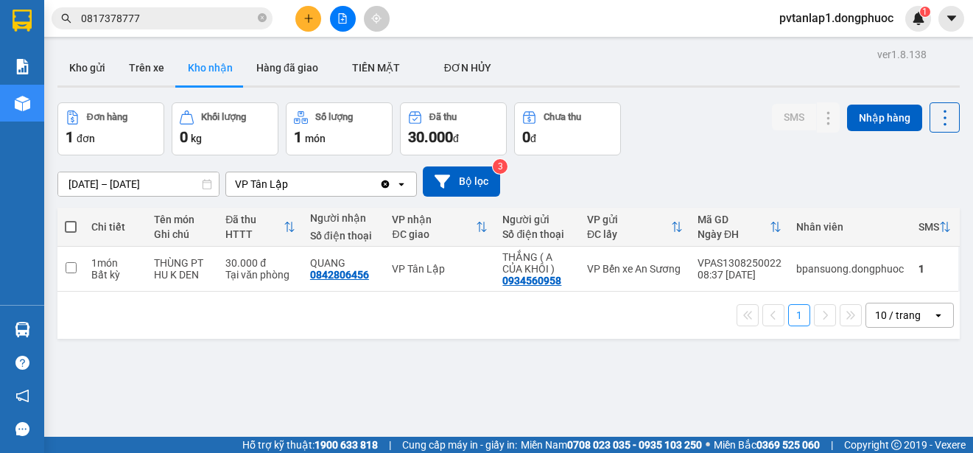
click at [756, 167] on section "Kết quả tìm kiếm ( 1 ) Bộ lọc Ngày tạo đơn gần nhất Mã ĐH Trạng thái Món hàng T…" at bounding box center [486, 226] width 973 height 453
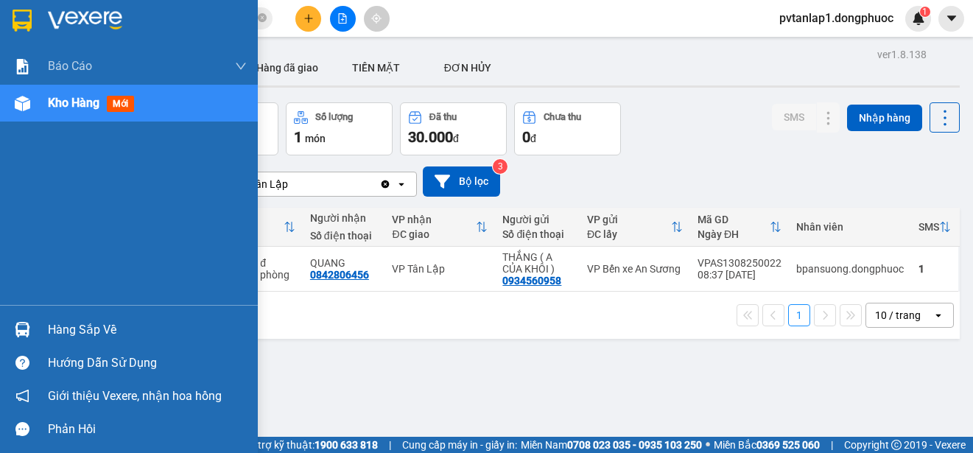
click at [23, 323] on img at bounding box center [22, 329] width 15 height 15
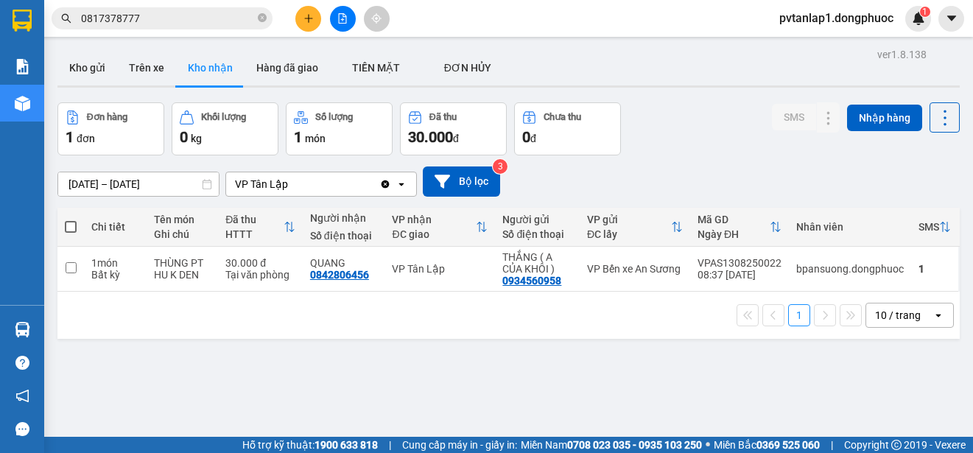
click at [764, 372] on section "Kết quả tìm kiếm ( 1 ) Bộ lọc Ngày tạo đơn gần nhất Mã ĐH Trạng thái Món hàng T…" at bounding box center [486, 226] width 973 height 453
drag, startPoint x: 142, startPoint y: 62, endPoint x: 119, endPoint y: 55, distance: 24.0
click at [144, 61] on button "Trên xe" at bounding box center [146, 67] width 59 height 35
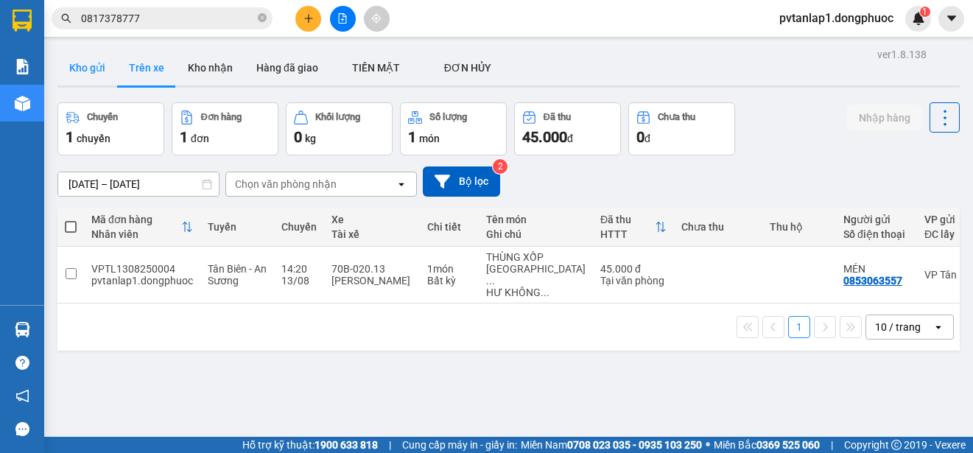
click at [95, 75] on button "Kho gửi" at bounding box center [87, 67] width 60 height 35
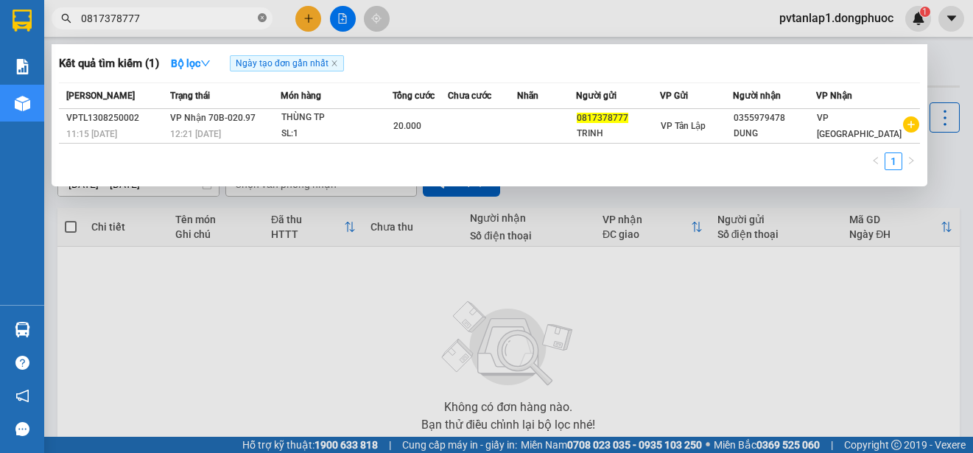
click at [261, 18] on icon "close-circle" at bounding box center [262, 17] width 9 height 9
